Goal: Find specific page/section: Find specific page/section

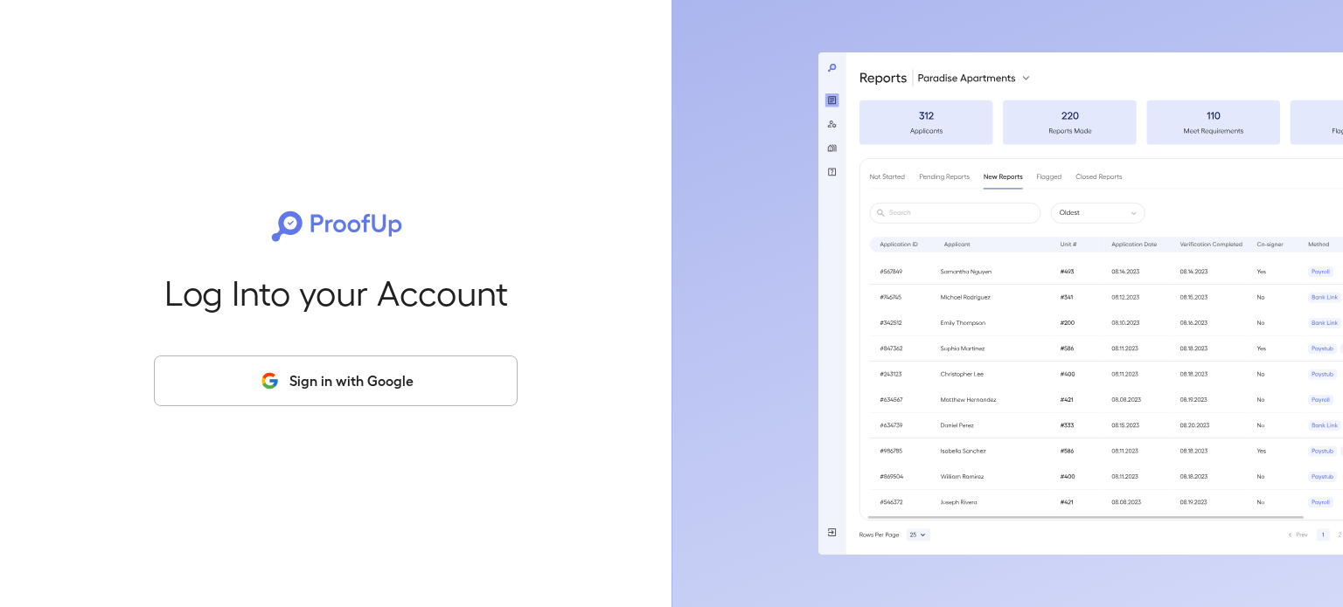
click at [493, 378] on button "Sign in with Google" at bounding box center [336, 381] width 364 height 51
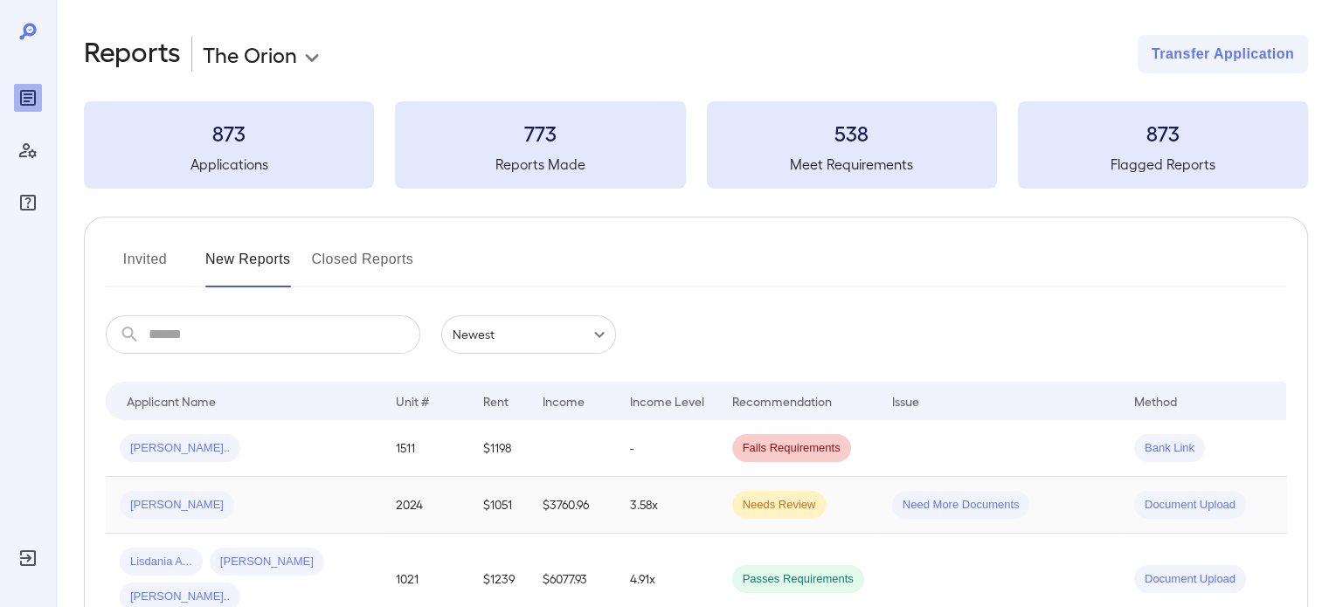
click at [302, 510] on div "[PERSON_NAME]" at bounding box center [244, 505] width 248 height 28
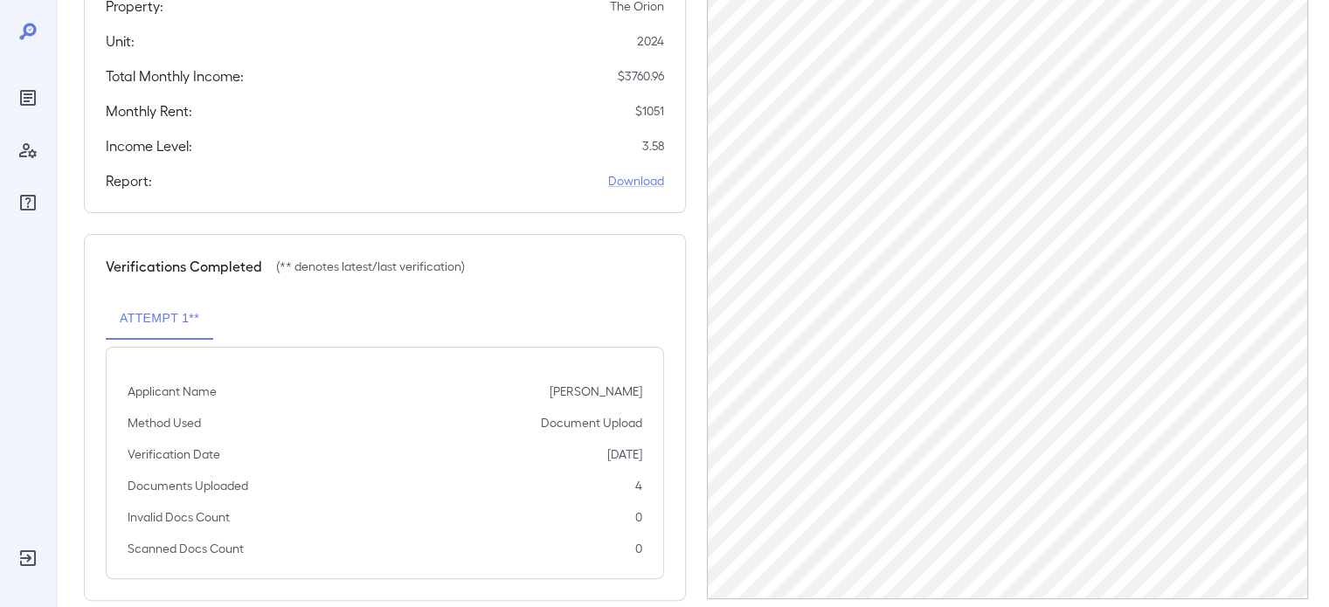
scroll to position [363, 0]
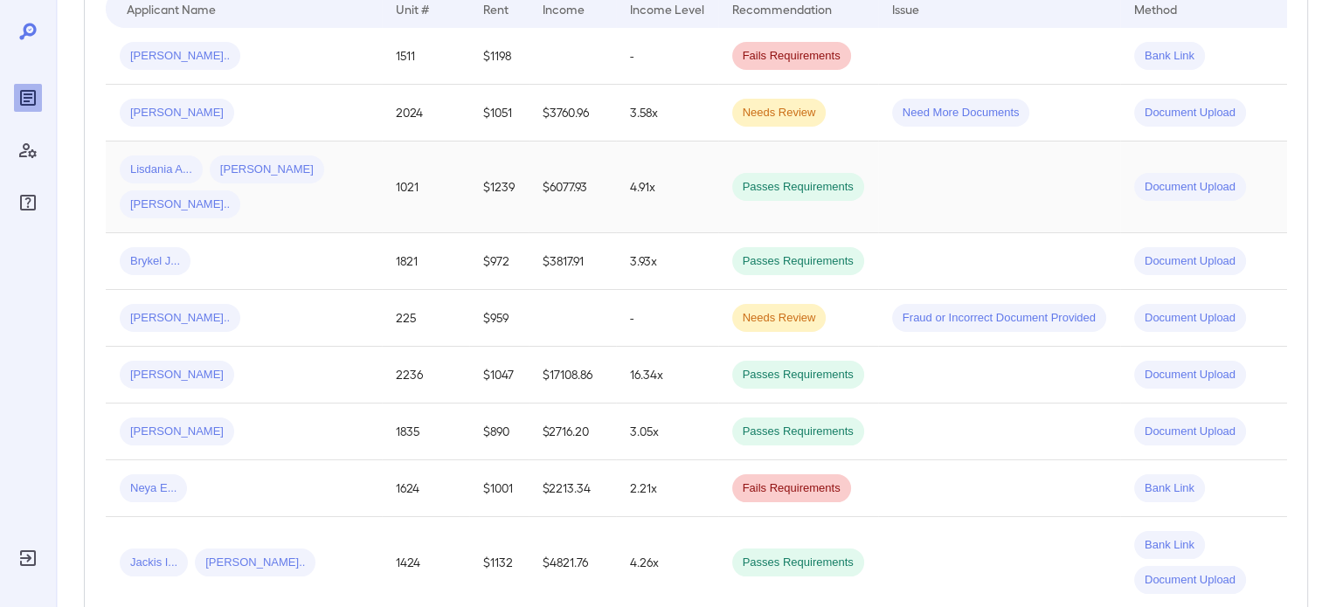
scroll to position [437, 0]
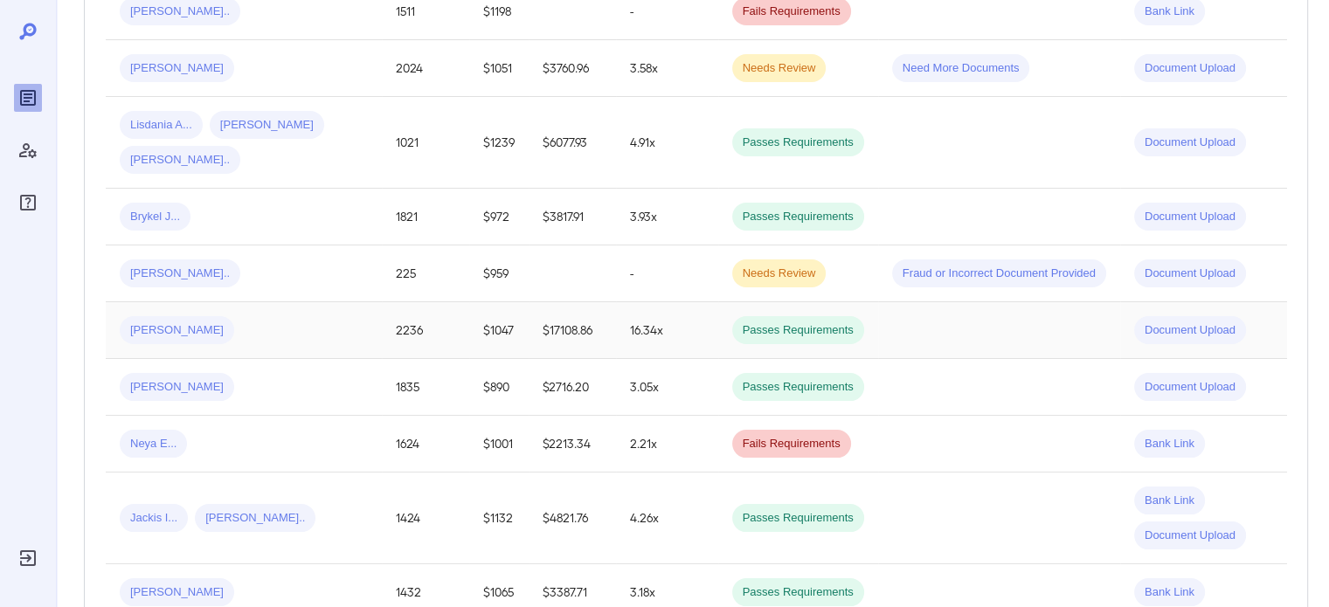
click at [215, 327] on div "[PERSON_NAME]" at bounding box center [244, 330] width 248 height 28
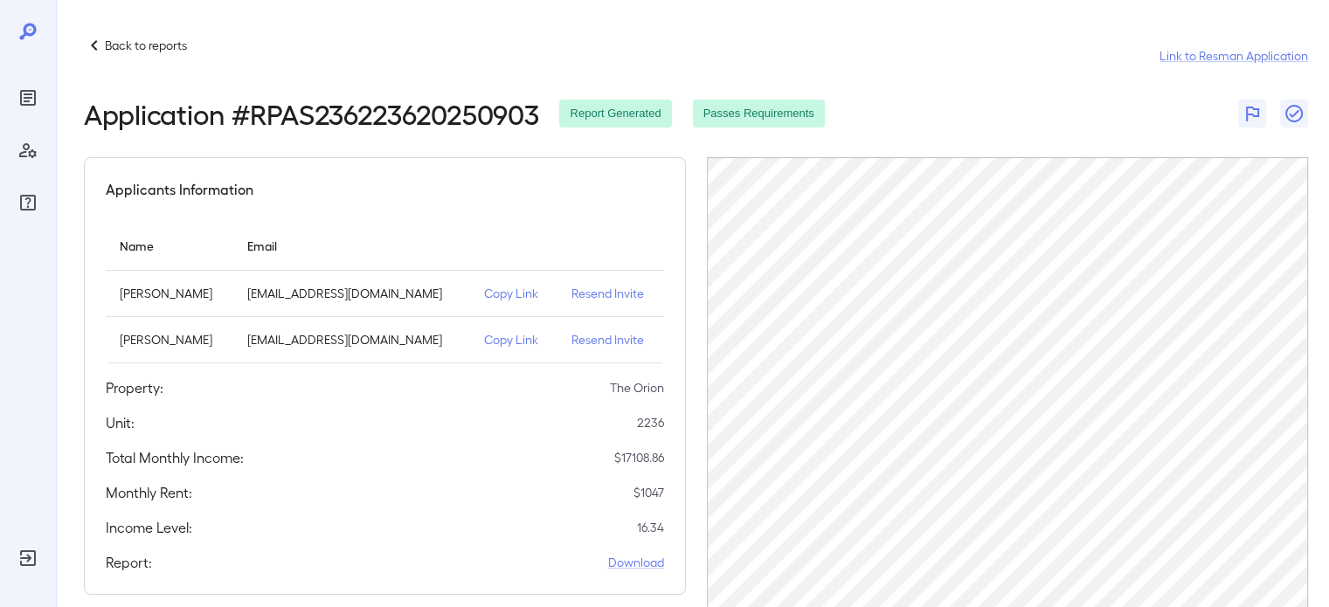
click at [614, 111] on span "Report Generated" at bounding box center [615, 114] width 112 height 17
